Goal: Transaction & Acquisition: Subscribe to service/newsletter

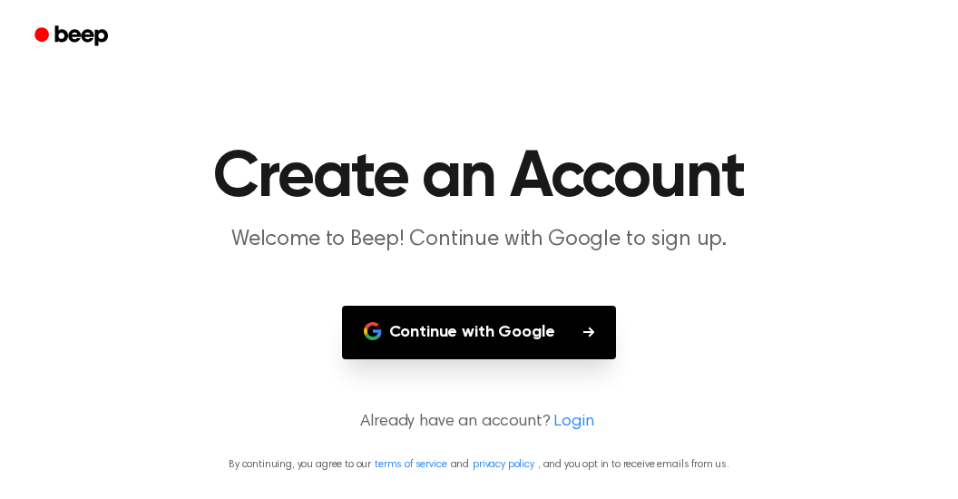
click at [631, 109] on main "Create an Account Welcome to Beep! Continue with Google to sign up. Continue wi…" at bounding box center [479, 249] width 958 height 499
click at [466, 336] on button "Continue with Google" at bounding box center [479, 333] width 275 height 54
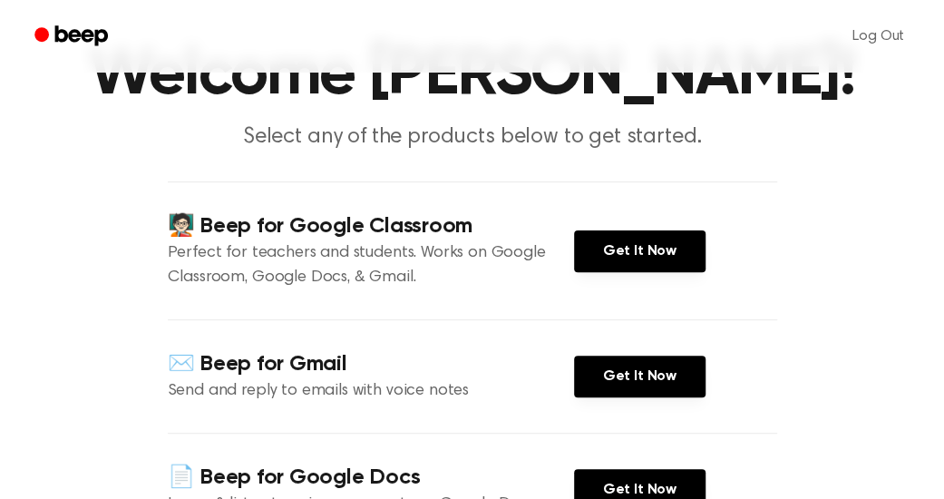
scroll to position [150, 0]
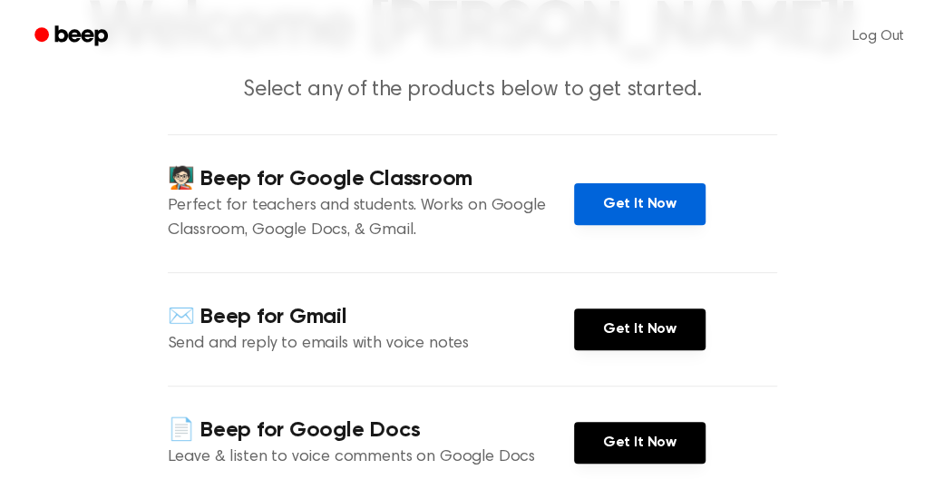
click at [576, 198] on link "Get It Now" at bounding box center [640, 204] width 132 height 42
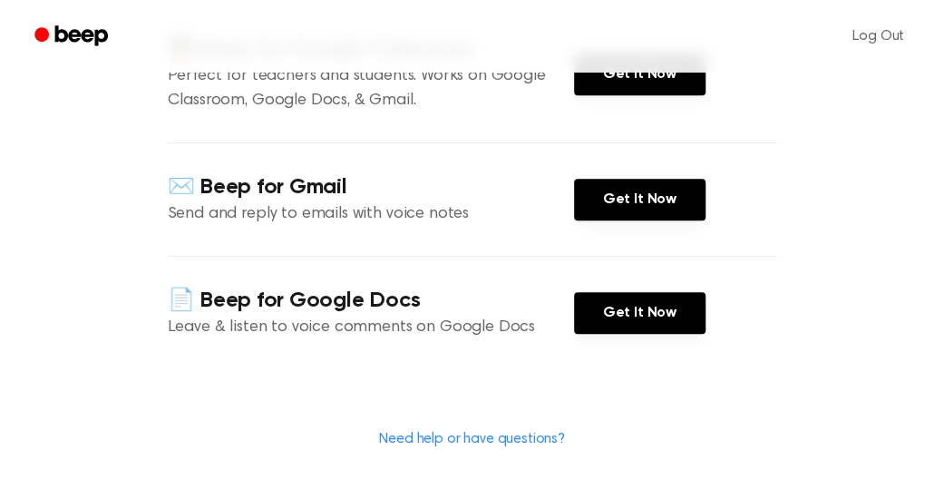
scroll to position [278, 0]
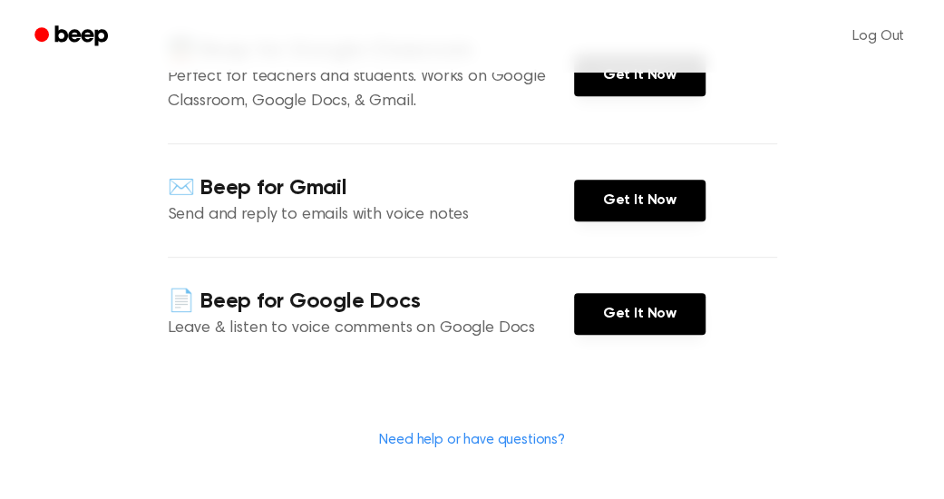
click at [308, 216] on p "Send and reply to emails with voice notes" at bounding box center [371, 215] width 406 height 24
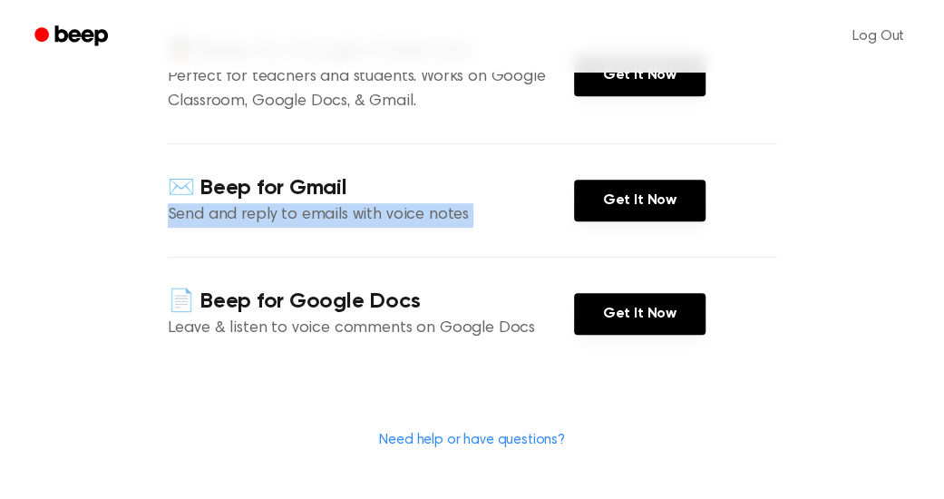
click at [308, 216] on p "Send and reply to emails with voice notes" at bounding box center [371, 215] width 406 height 24
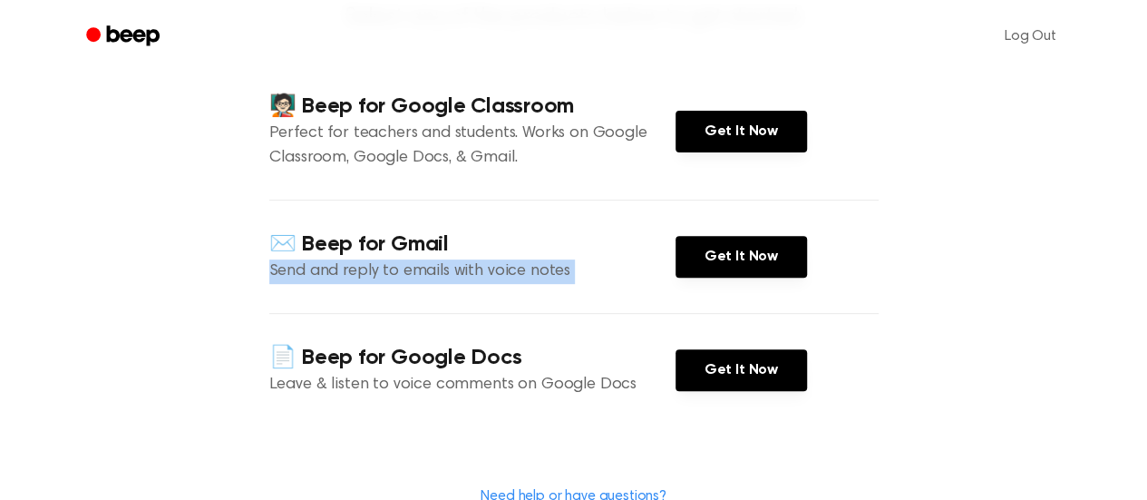
scroll to position [0, 0]
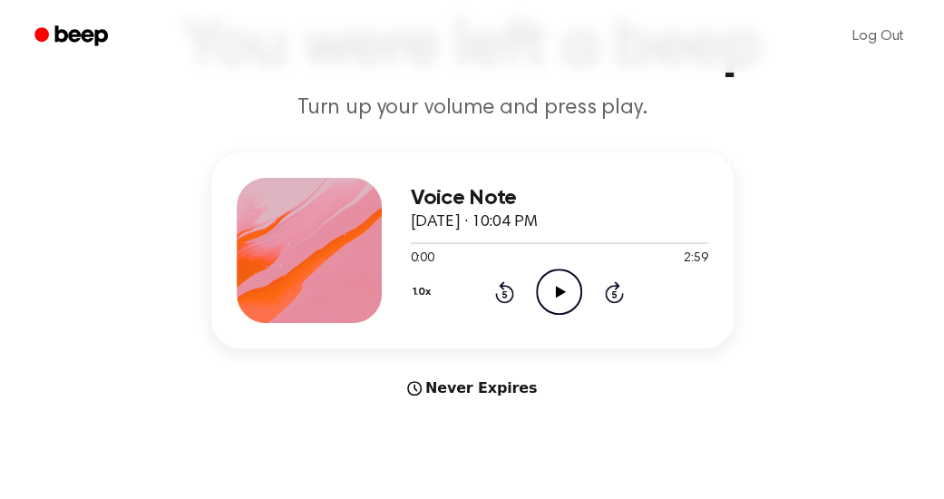
click at [558, 300] on icon "Play Audio" at bounding box center [559, 291] width 46 height 46
click at [558, 300] on icon "Pause Audio" at bounding box center [559, 291] width 46 height 46
click at [746, 115] on p "Turn up your volume and press play." at bounding box center [472, 108] width 697 height 30
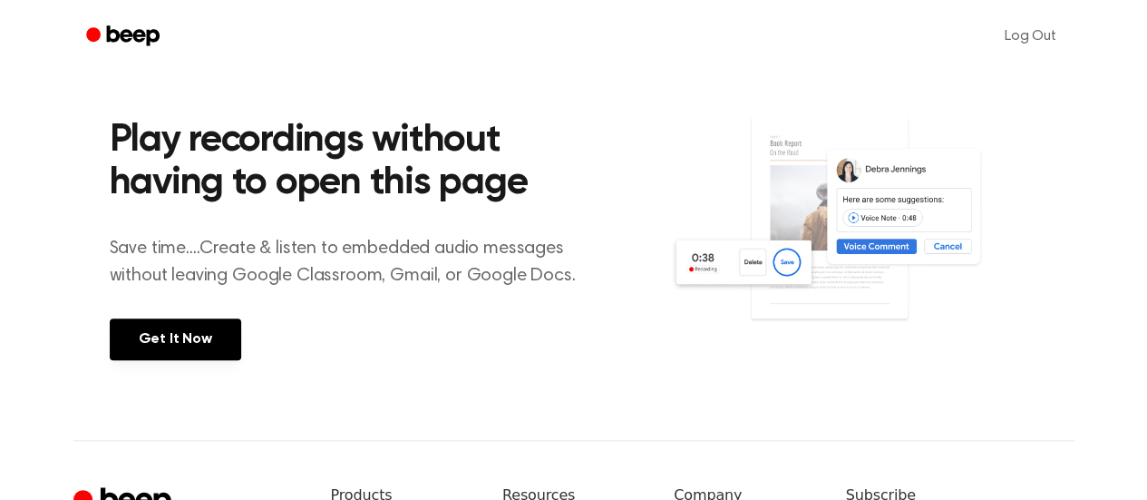
scroll to position [605, 0]
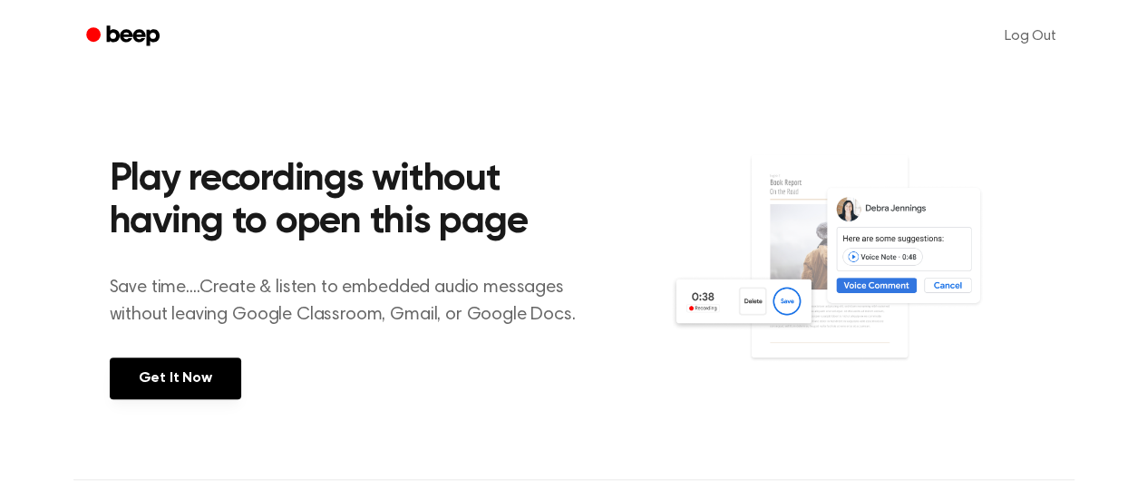
click at [214, 352] on div "Play recordings without having to open this page Save time....Create & listen t…" at bounding box center [390, 275] width 561 height 320
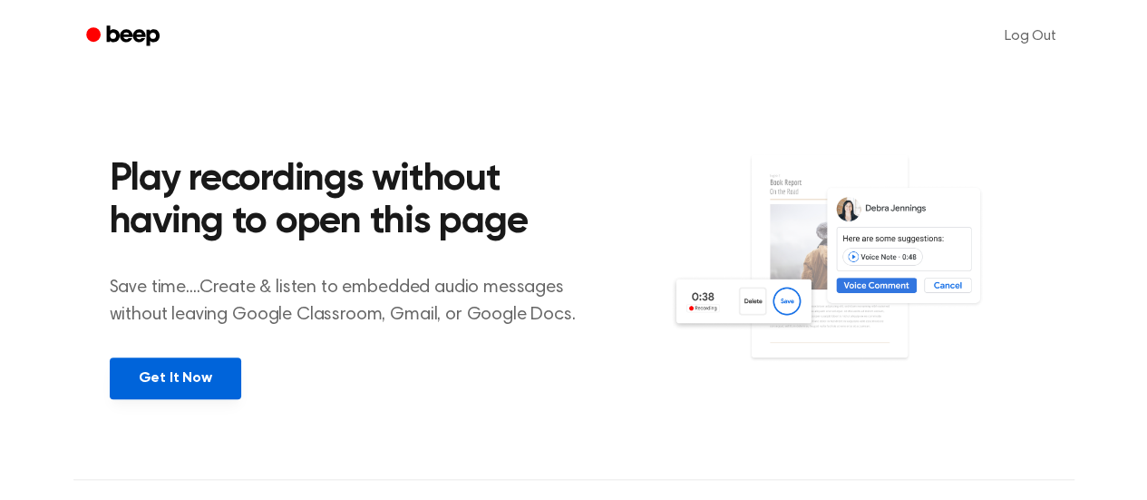
click at [197, 369] on link "Get It Now" at bounding box center [176, 378] width 132 height 42
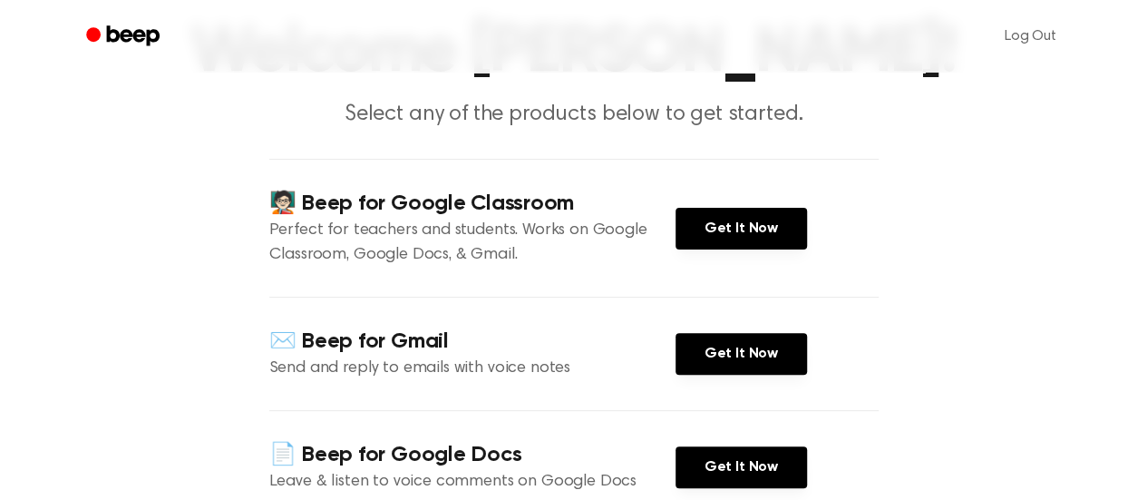
scroll to position [131, 0]
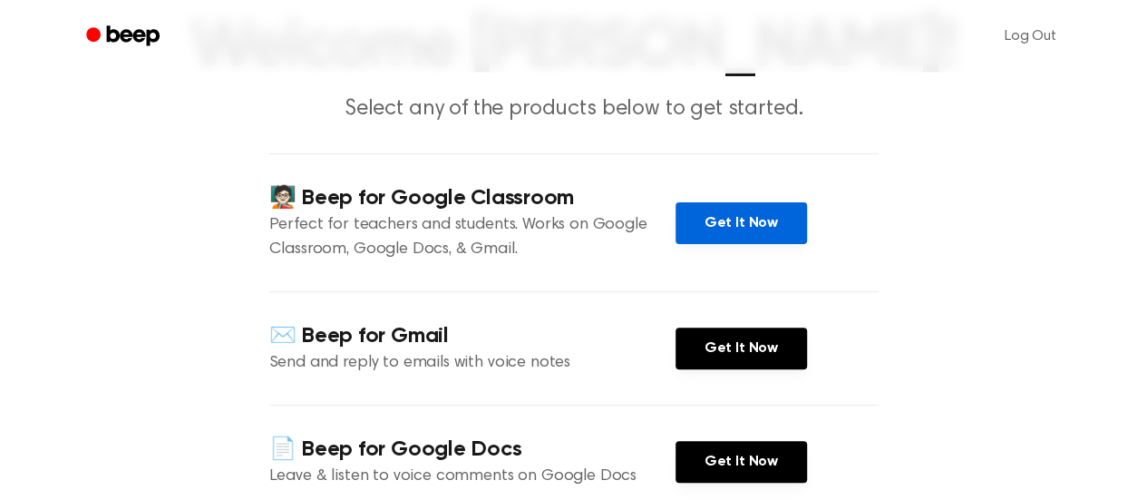
click at [742, 214] on link "Get It Now" at bounding box center [742, 223] width 132 height 42
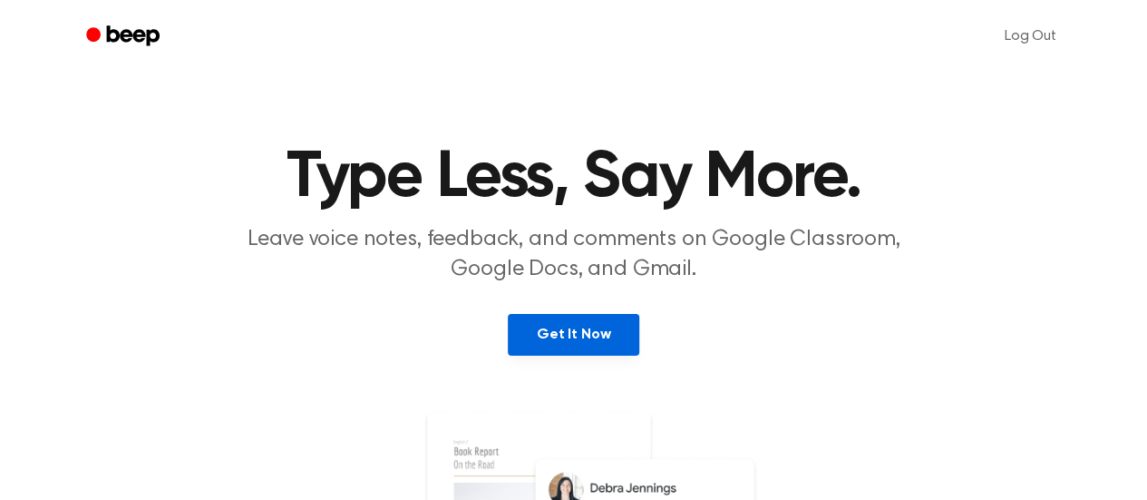
click at [570, 325] on link "Get It Now" at bounding box center [574, 335] width 132 height 42
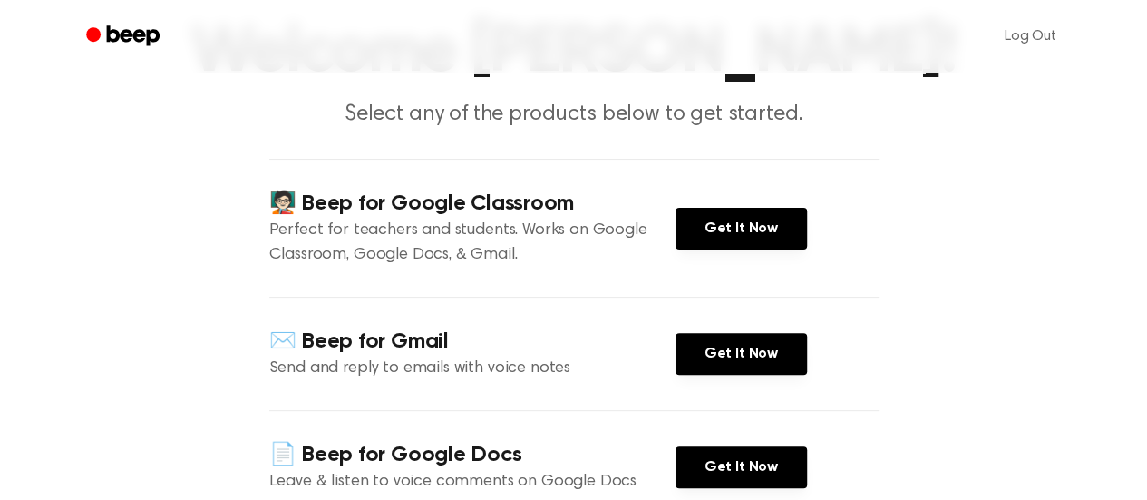
scroll to position [127, 0]
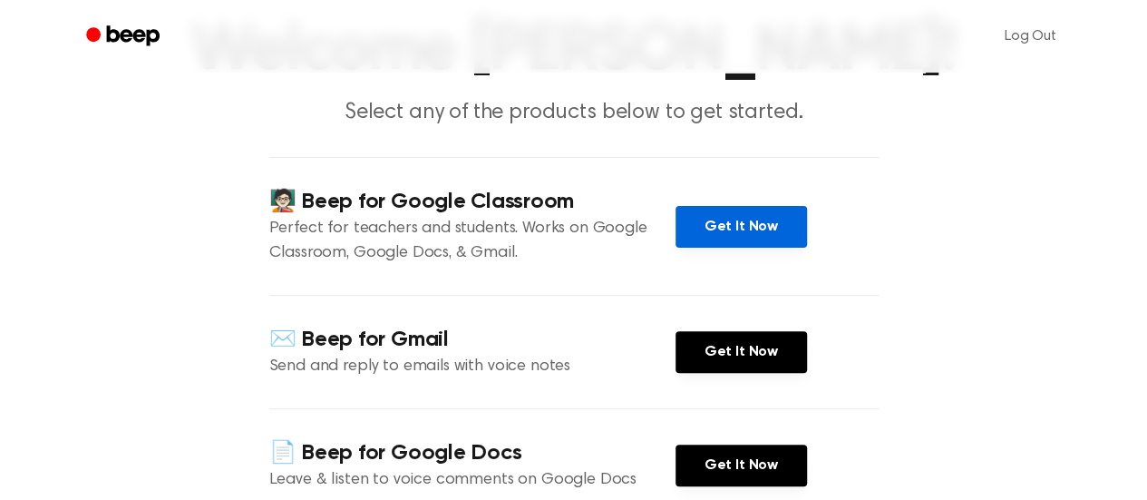
click at [776, 219] on link "Get It Now" at bounding box center [742, 227] width 132 height 42
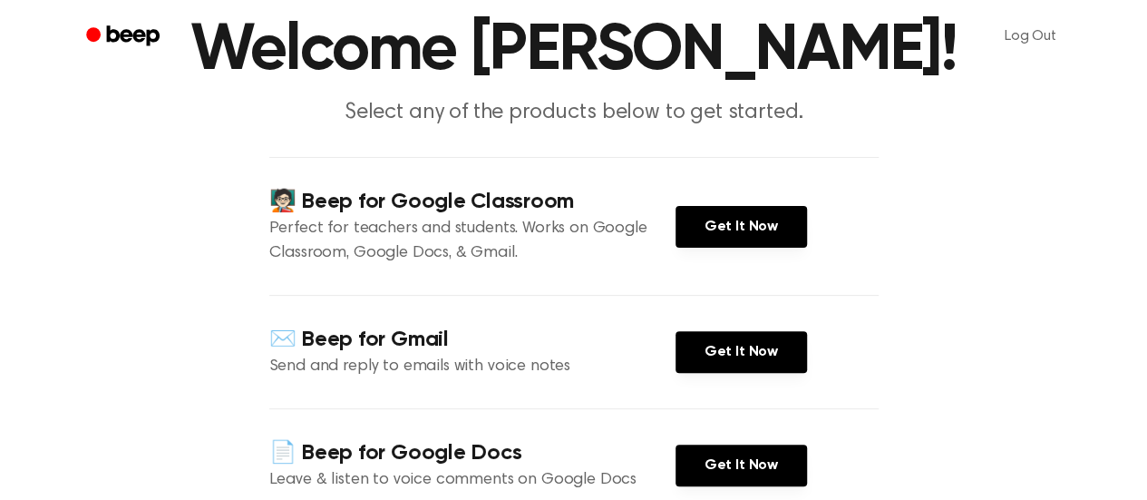
scroll to position [0, 0]
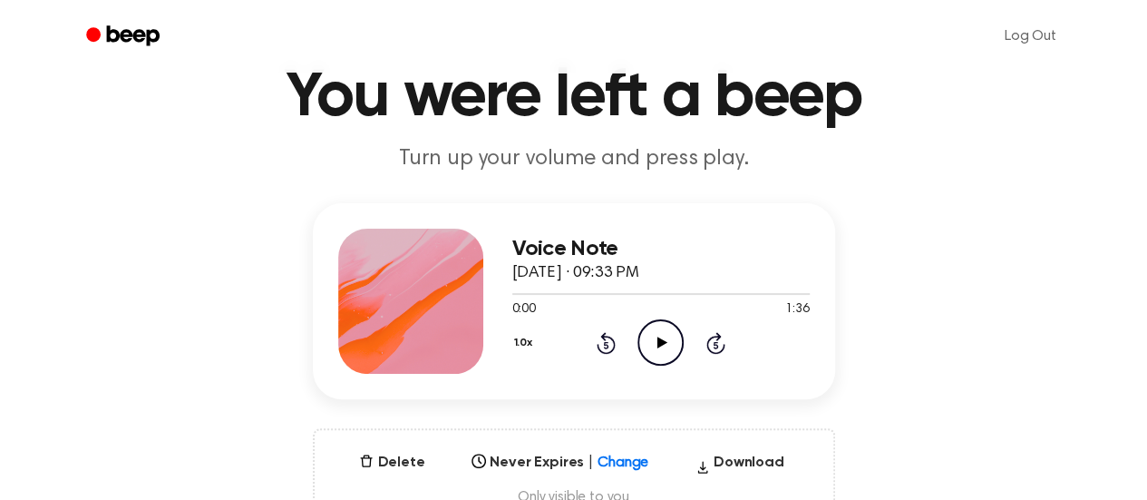
scroll to position [82, 0]
click at [658, 345] on icon at bounding box center [663, 342] width 10 height 12
click at [658, 345] on icon at bounding box center [661, 342] width 8 height 12
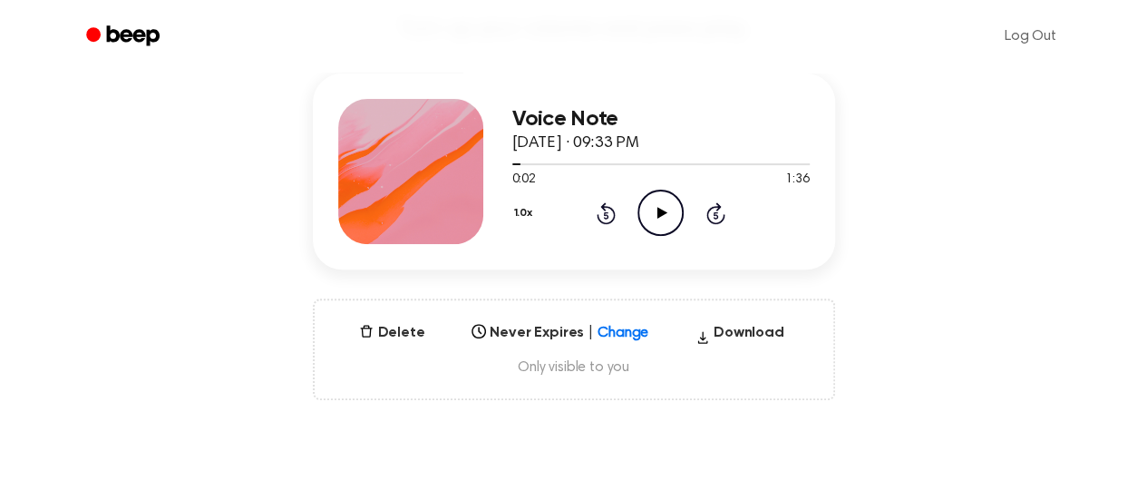
scroll to position [9, 0]
